Goal: Navigation & Orientation: Understand site structure

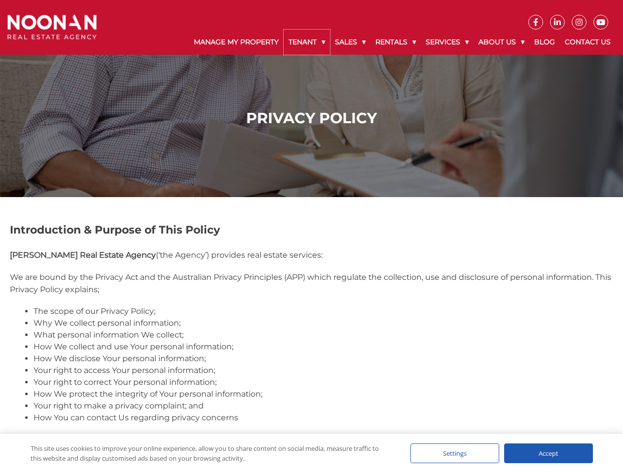
click at [307, 42] on link "Tenant" at bounding box center [307, 42] width 46 height 25
click at [351, 42] on link "Sales" at bounding box center [350, 42] width 40 height 25
click at [396, 42] on link "Rentals" at bounding box center [395, 42] width 50 height 25
click at [448, 42] on link "Services" at bounding box center [447, 42] width 53 height 25
click at [502, 42] on link "About Us" at bounding box center [501, 42] width 56 height 25
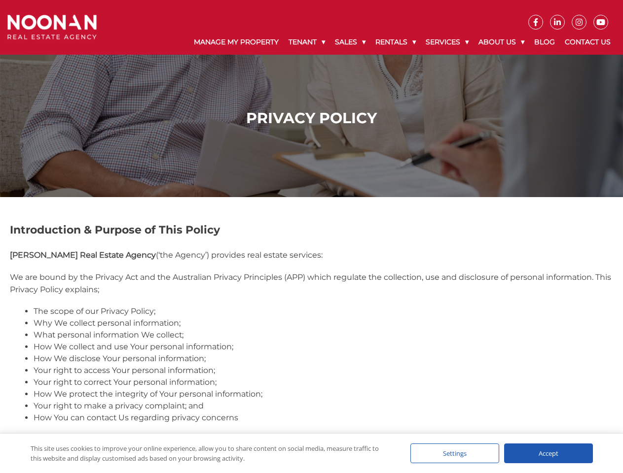
click at [455, 454] on div "Settings" at bounding box center [454, 454] width 89 height 20
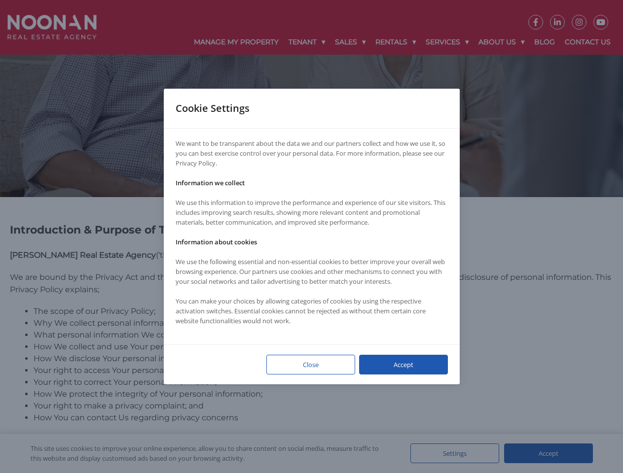
click at [548, 454] on div at bounding box center [311, 236] width 623 height 473
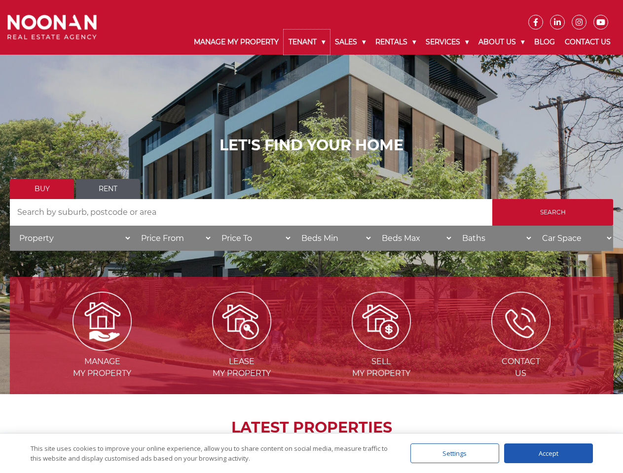
click at [307, 42] on link "Tenant" at bounding box center [307, 42] width 46 height 25
click at [351, 42] on link "Sales" at bounding box center [350, 42] width 40 height 25
click at [396, 42] on link "Rentals" at bounding box center [395, 42] width 50 height 25
click at [448, 42] on link "Services" at bounding box center [447, 42] width 53 height 25
click at [502, 42] on link "About Us" at bounding box center [501, 42] width 56 height 25
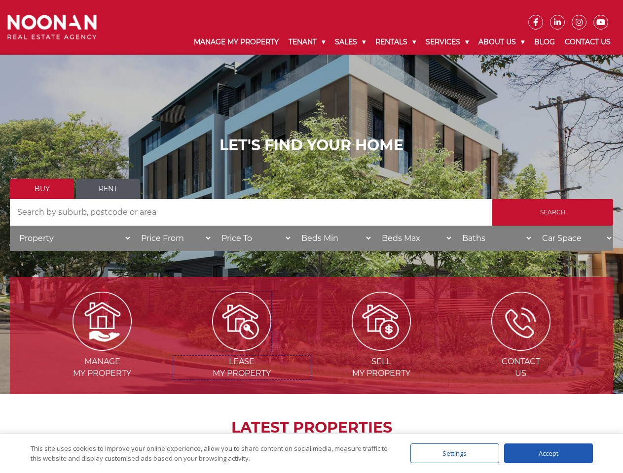
click at [242, 347] on img at bounding box center [241, 321] width 59 height 59
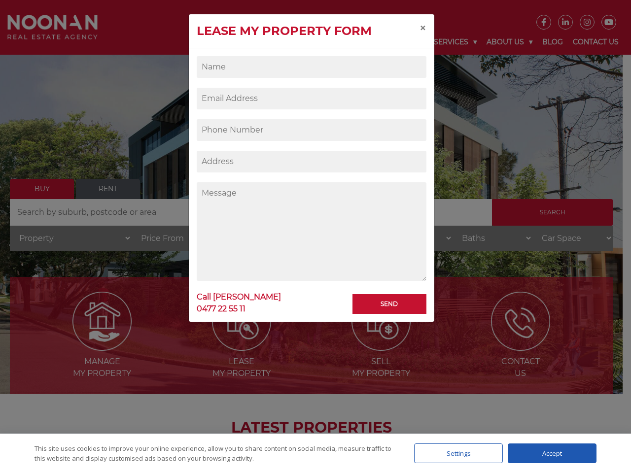
click at [455, 454] on div "Settings" at bounding box center [458, 454] width 89 height 20
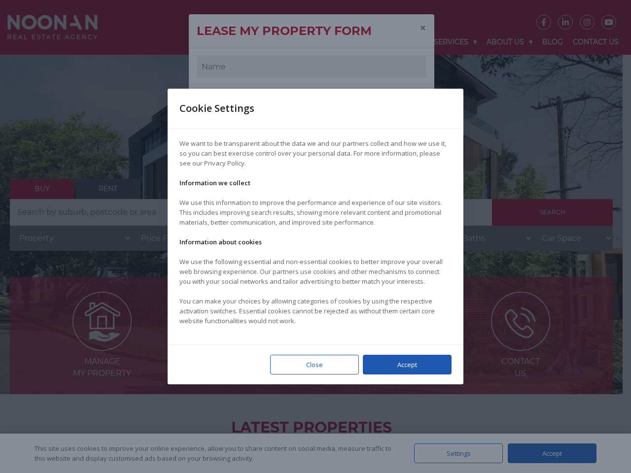
click at [548, 454] on div at bounding box center [315, 236] width 631 height 473
